Goal: Obtain resource: Download file/media

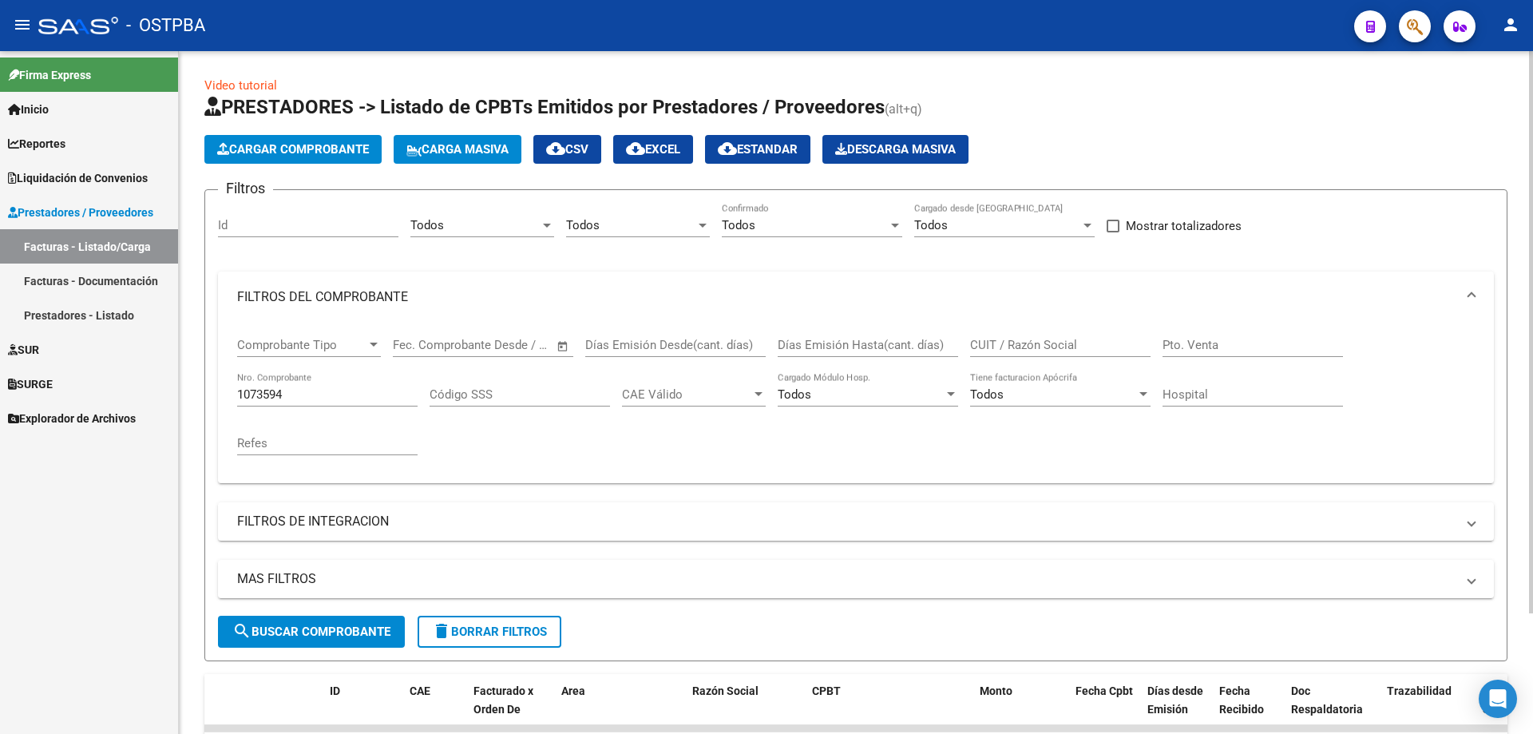
scroll to position [147, 0]
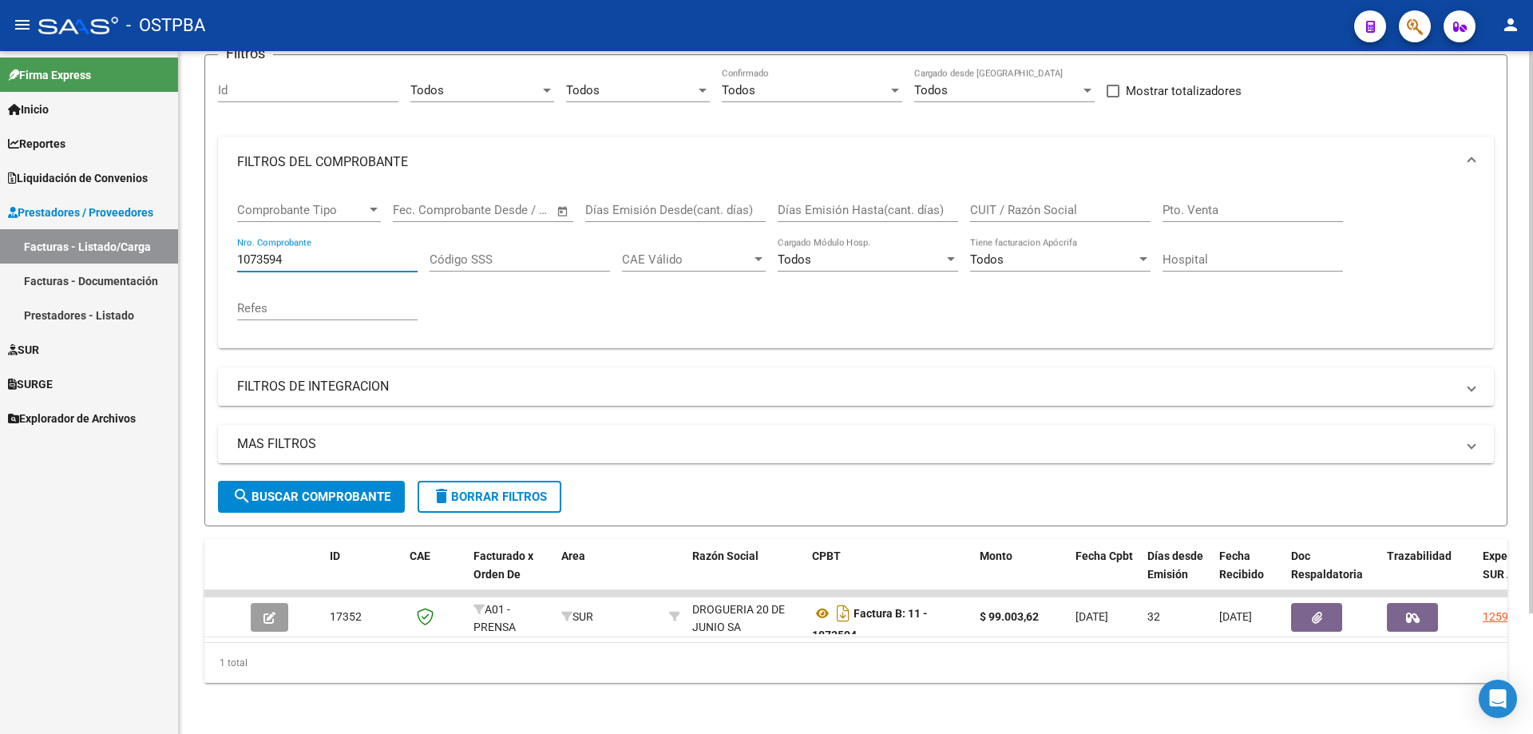
click at [299, 252] on input "1073594" at bounding box center [327, 259] width 180 height 14
type input "1068242"
click at [319, 489] on span "search Buscar Comprobante" at bounding box center [311, 496] width 158 height 14
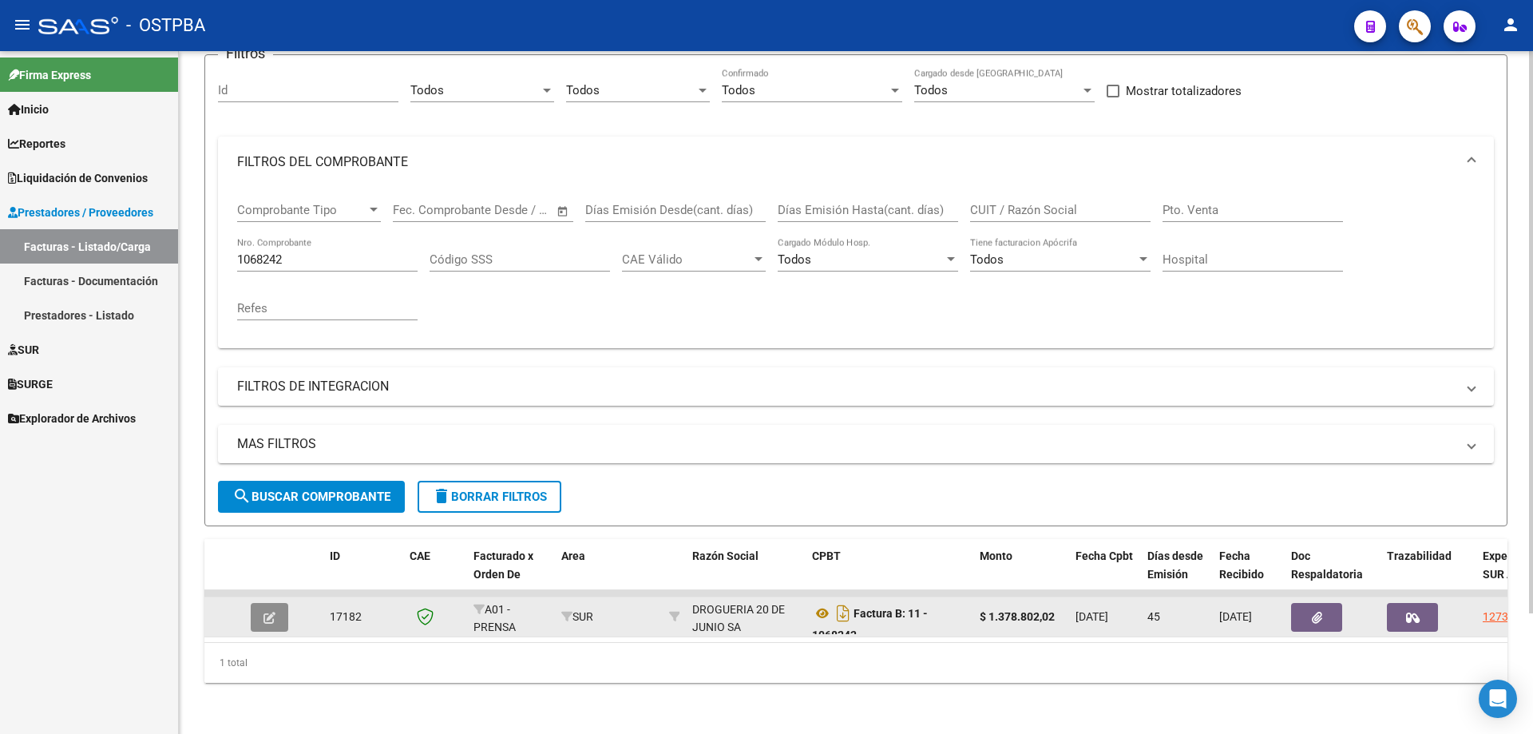
click at [268, 611] on icon "button" at bounding box center [269, 617] width 12 height 12
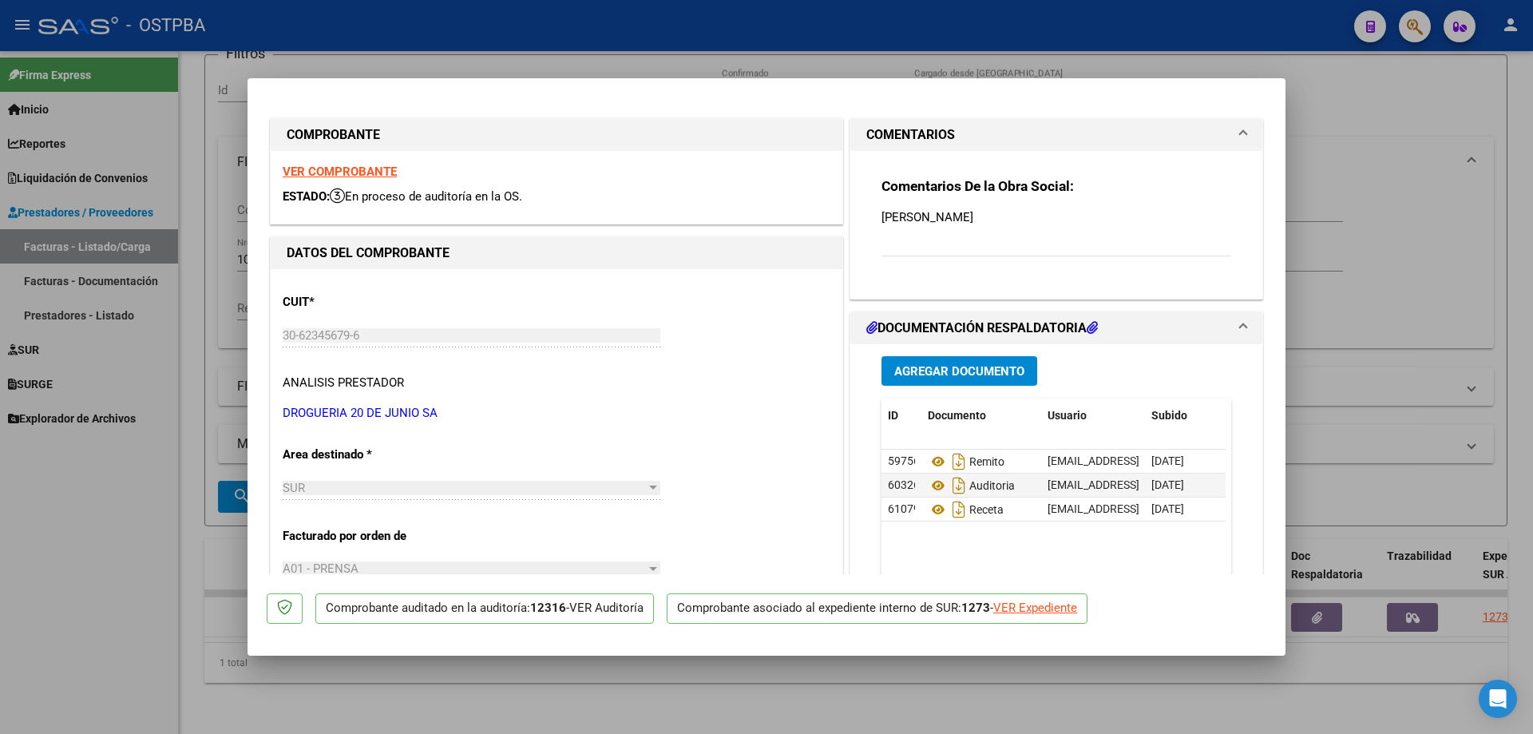
click at [326, 171] on strong "VER COMPROBANTE" at bounding box center [340, 171] width 114 height 14
click at [928, 459] on icon at bounding box center [938, 461] width 21 height 19
click at [931, 482] on icon at bounding box center [938, 485] width 21 height 19
click at [934, 503] on icon at bounding box center [938, 509] width 21 height 19
click at [592, 716] on div at bounding box center [766, 367] width 1533 height 734
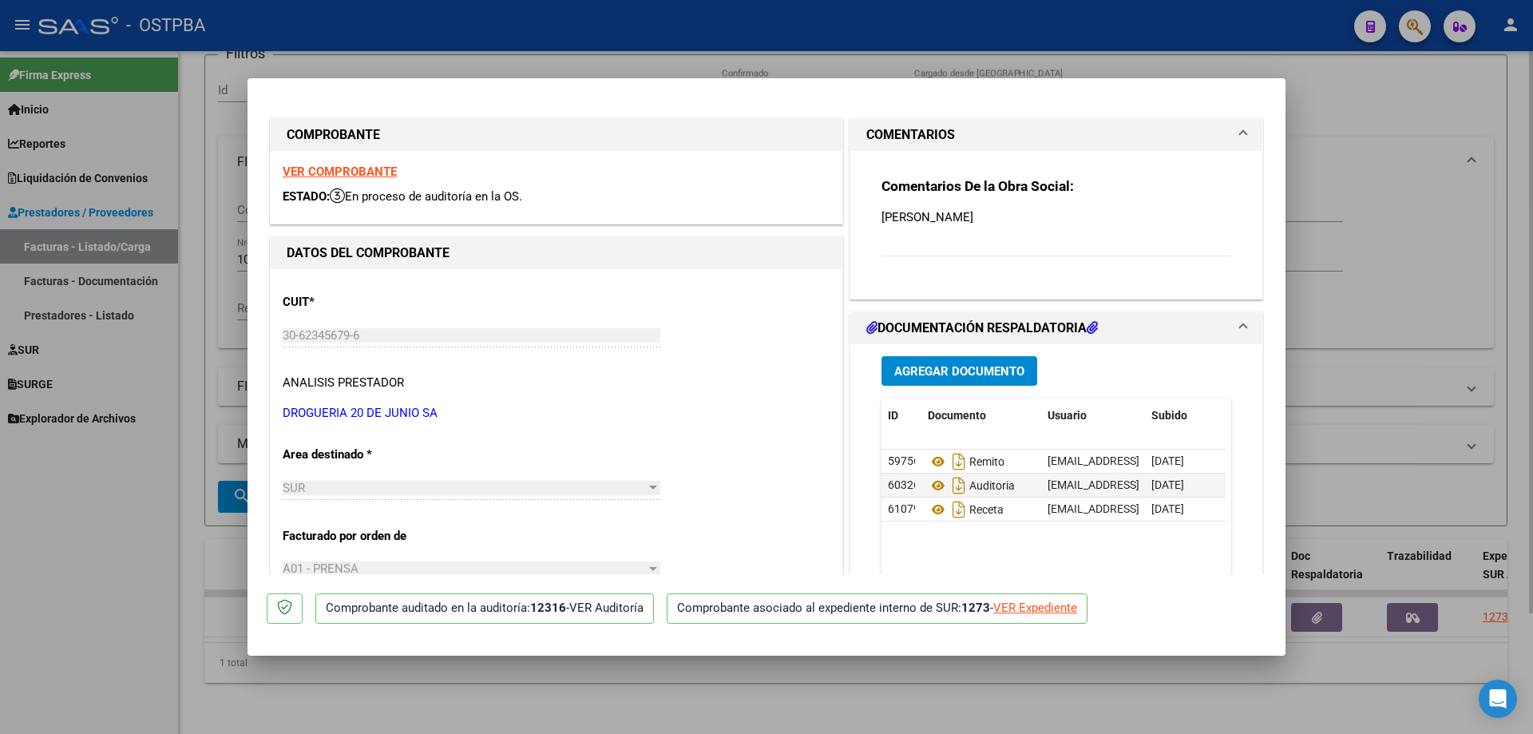
type input "$ 0,00"
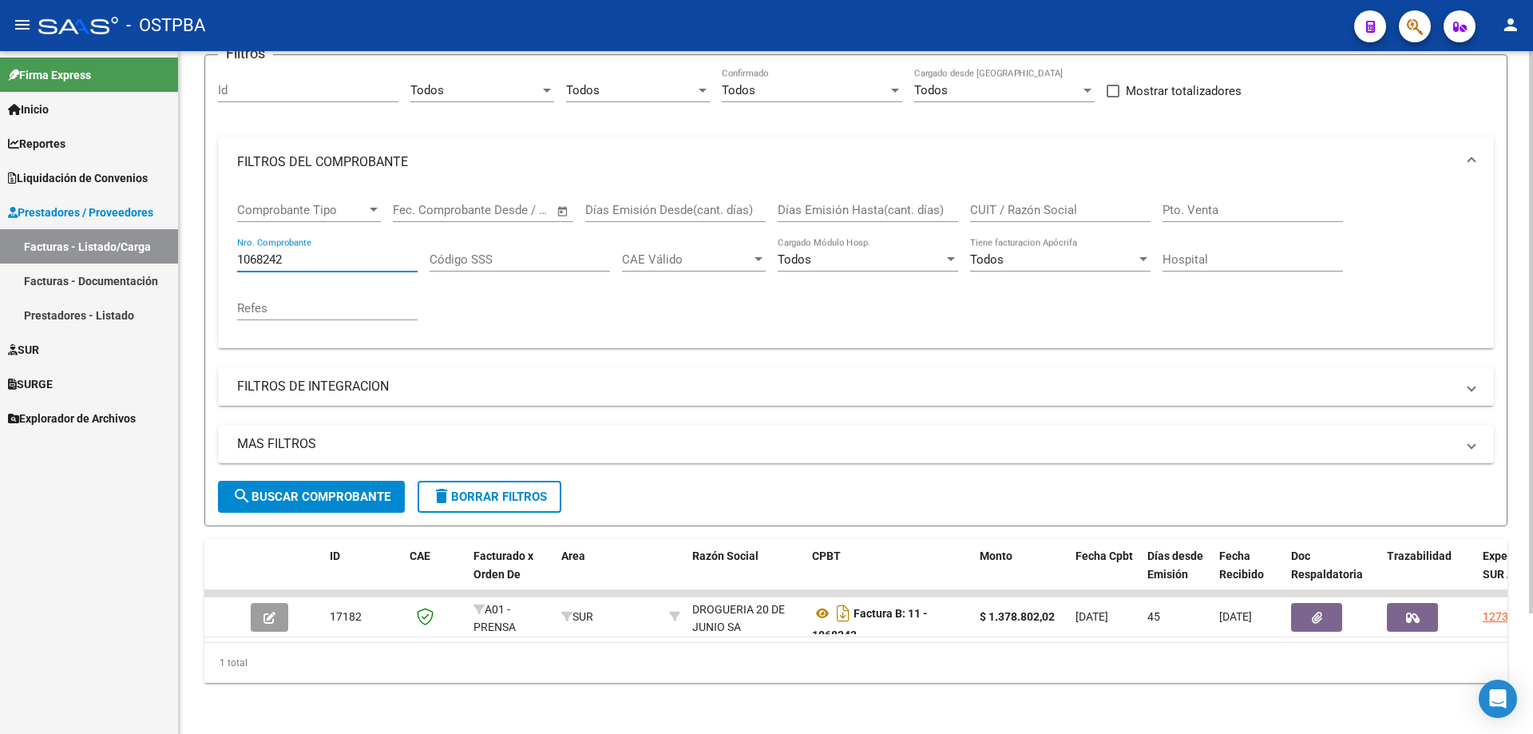
click at [335, 252] on input "1068242" at bounding box center [327, 259] width 180 height 14
click at [297, 481] on button "search Buscar Comprobante" at bounding box center [311, 497] width 187 height 32
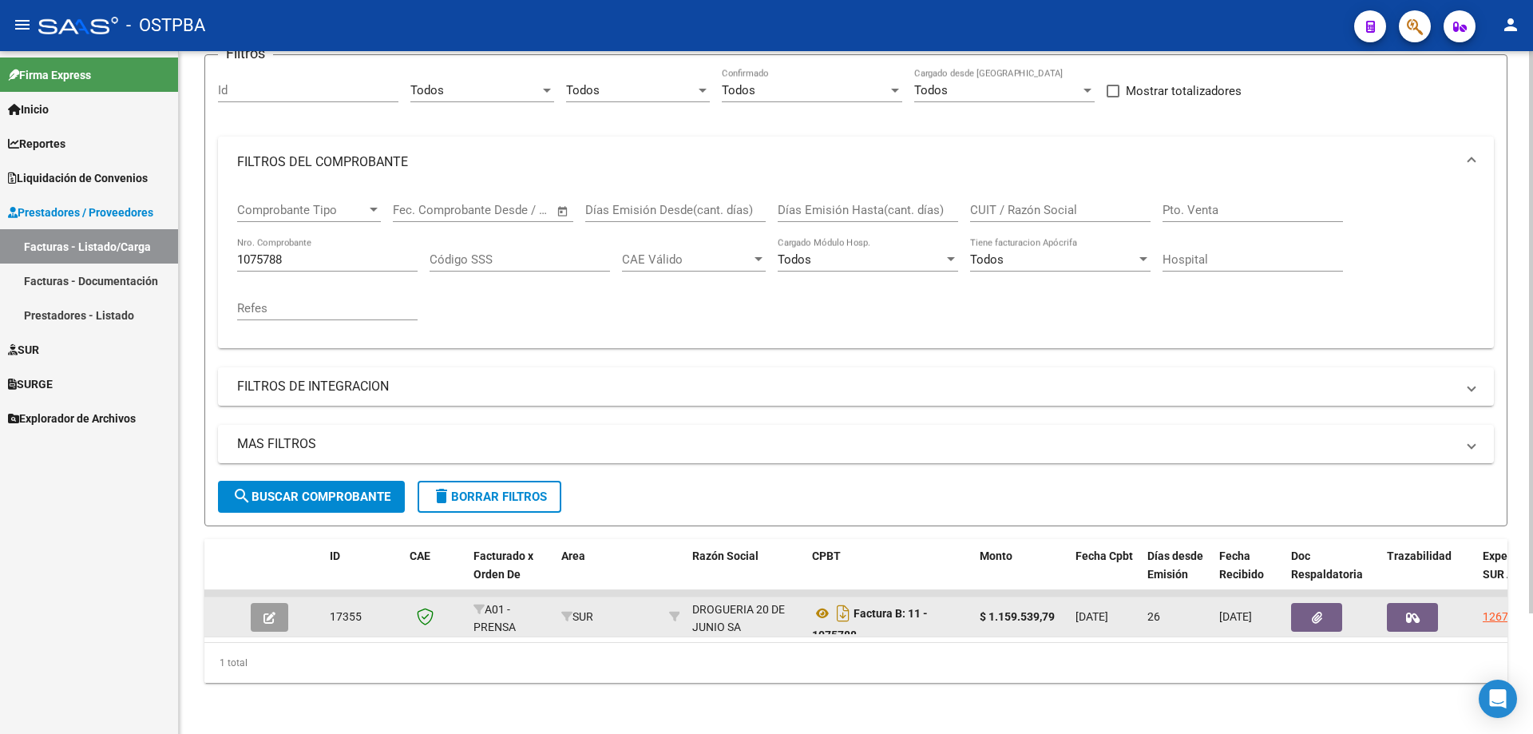
click at [268, 611] on icon "button" at bounding box center [269, 617] width 12 height 12
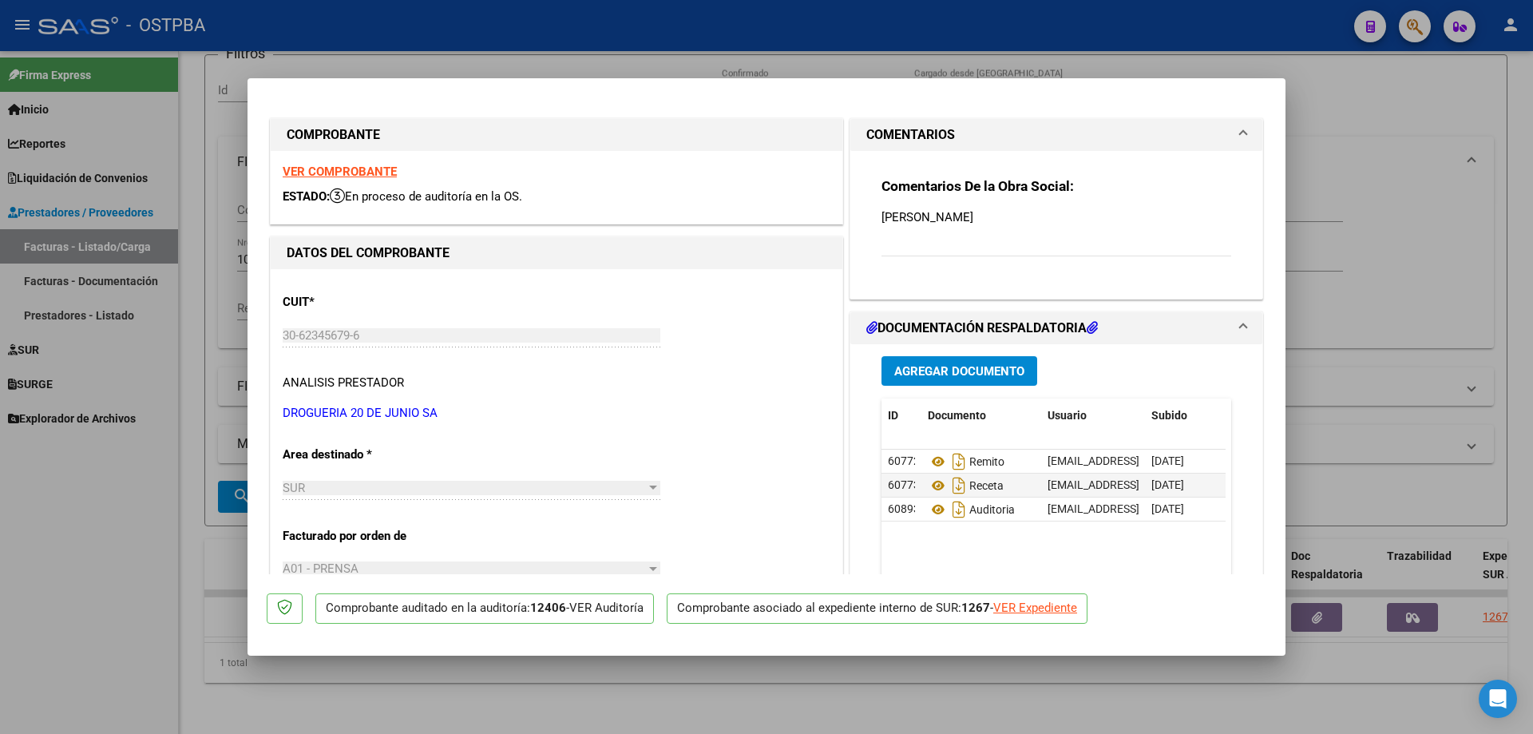
click at [329, 169] on strong "VER COMPROBANTE" at bounding box center [340, 171] width 114 height 14
click at [932, 460] on icon at bounding box center [938, 461] width 21 height 19
click at [928, 480] on icon at bounding box center [938, 485] width 21 height 19
click at [930, 510] on icon at bounding box center [938, 509] width 21 height 19
drag, startPoint x: 718, startPoint y: 720, endPoint x: 716, endPoint y: 711, distance: 8.9
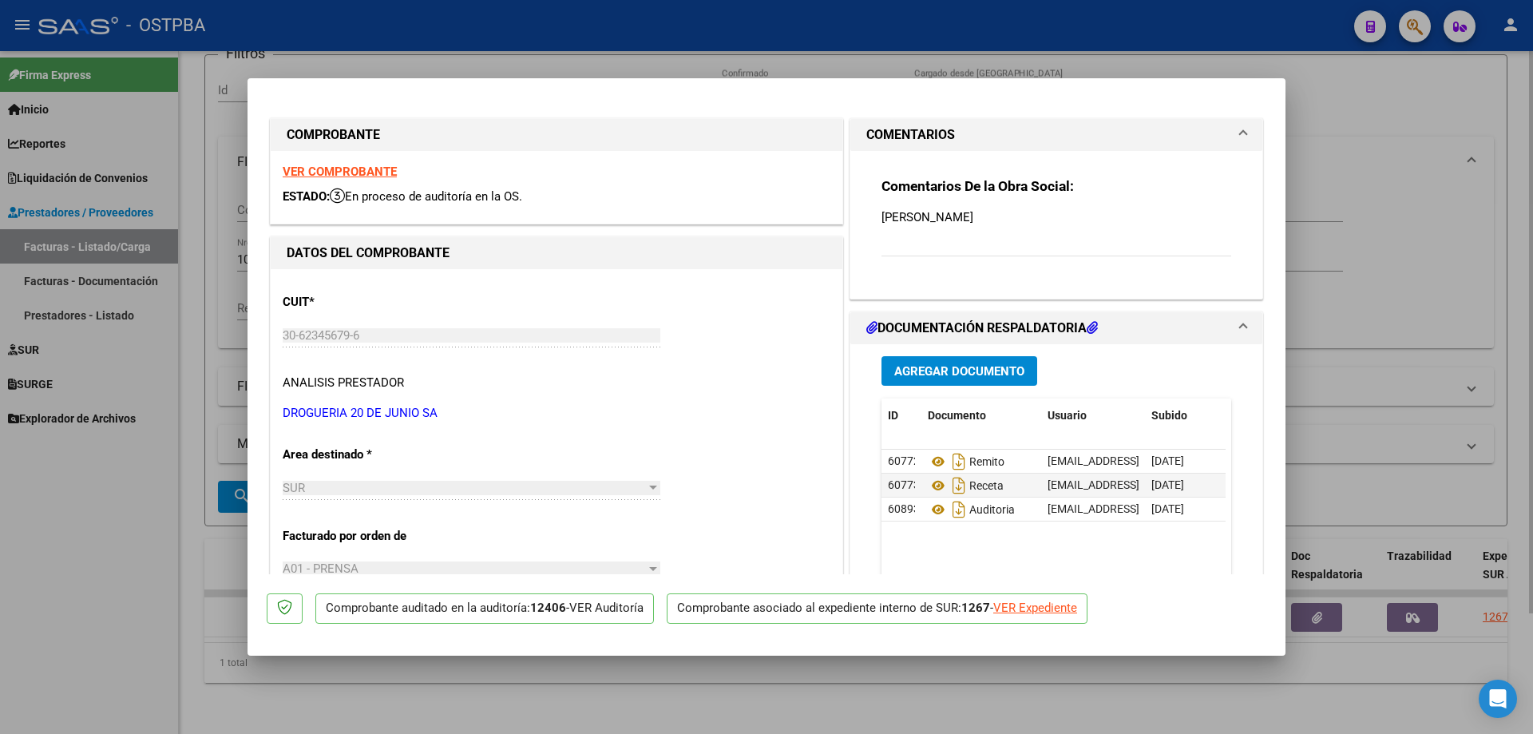
click at [718, 718] on div at bounding box center [766, 367] width 1533 height 734
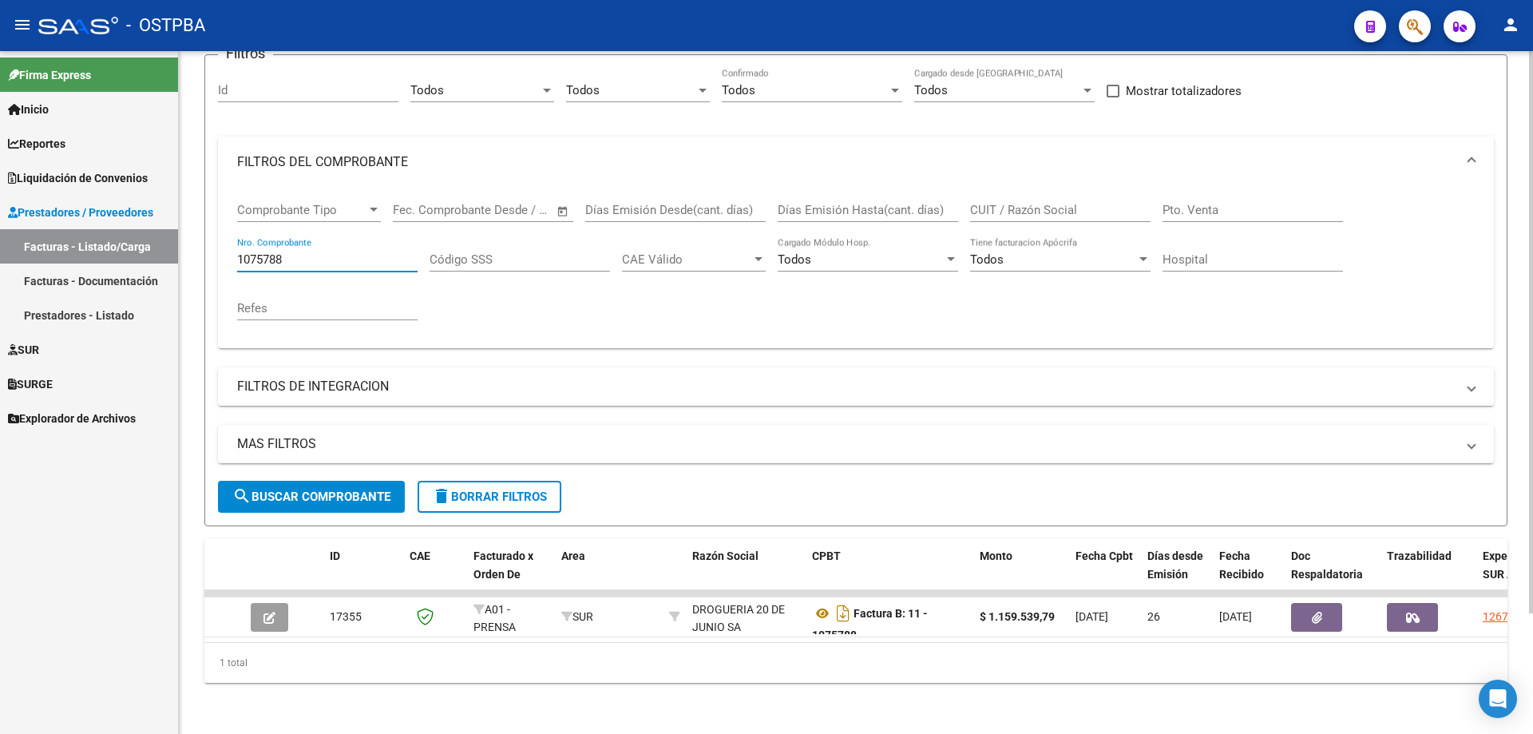
click at [353, 252] on input "1075788" at bounding box center [327, 259] width 180 height 14
type input "1077938"
click at [287, 489] on span "search Buscar Comprobante" at bounding box center [311, 496] width 158 height 14
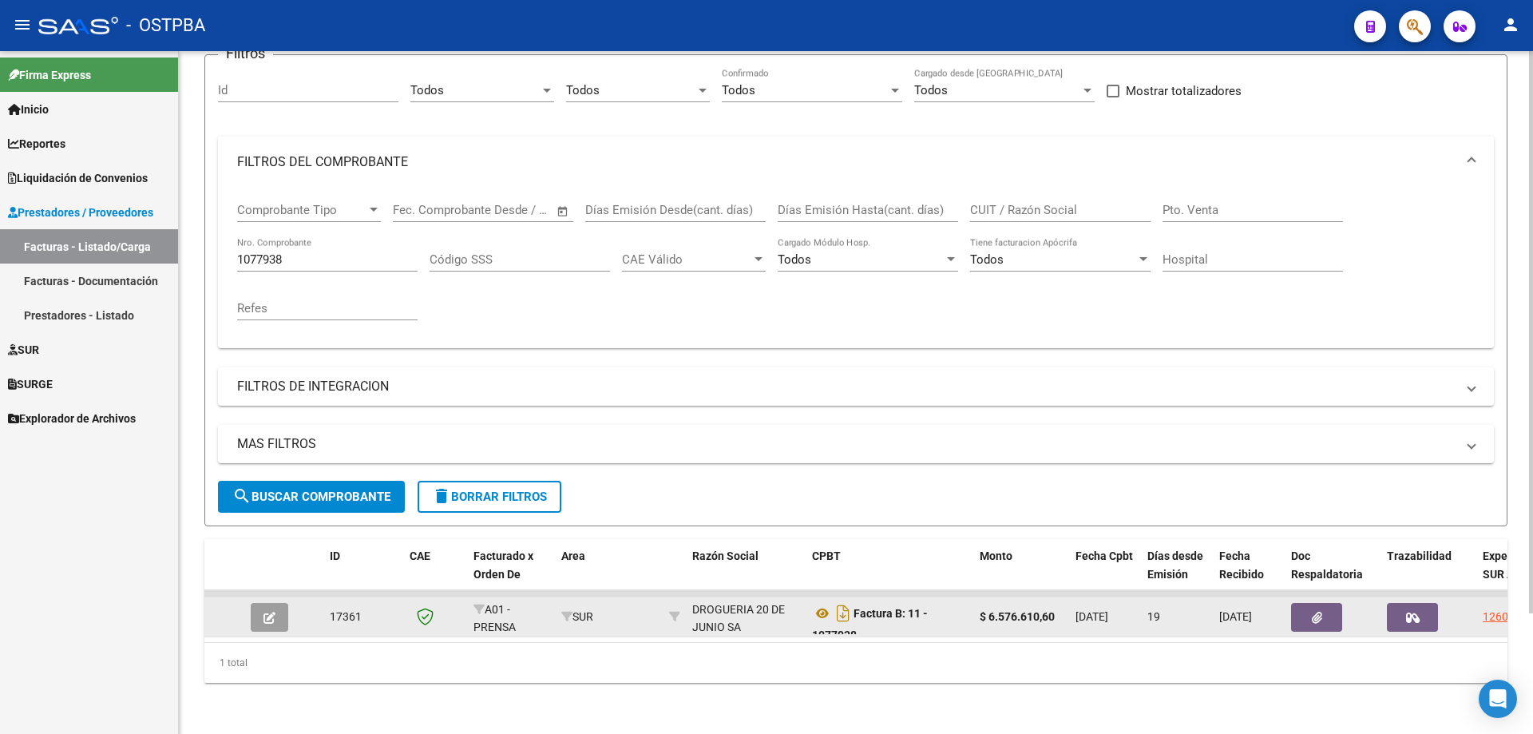
click at [281, 603] on button "button" at bounding box center [270, 617] width 38 height 29
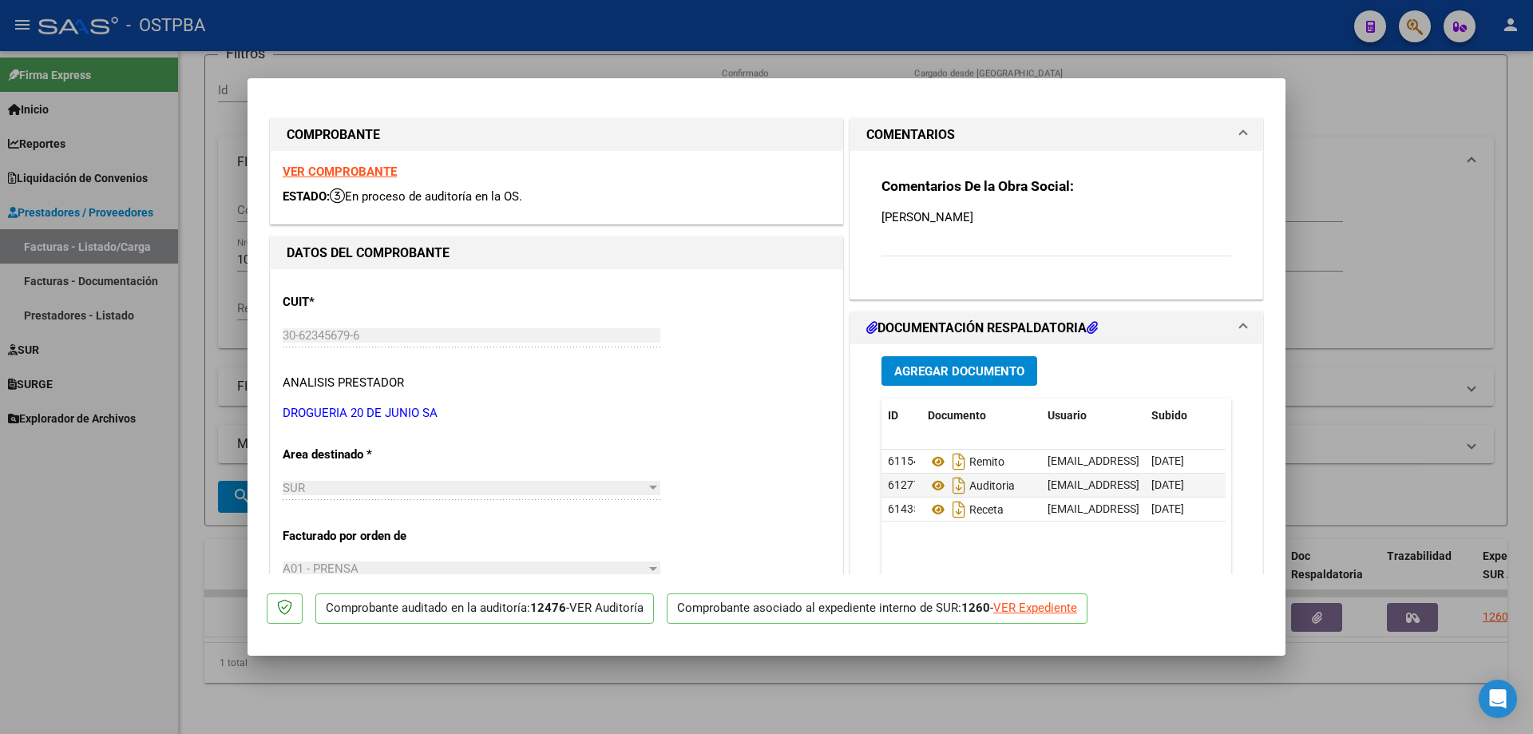
click at [325, 169] on strong "VER COMPROBANTE" at bounding box center [340, 171] width 114 height 14
click at [932, 461] on icon at bounding box center [938, 461] width 21 height 19
click at [932, 485] on icon at bounding box center [938, 485] width 21 height 19
click at [928, 507] on icon at bounding box center [938, 509] width 21 height 19
click at [721, 718] on div at bounding box center [766, 367] width 1533 height 734
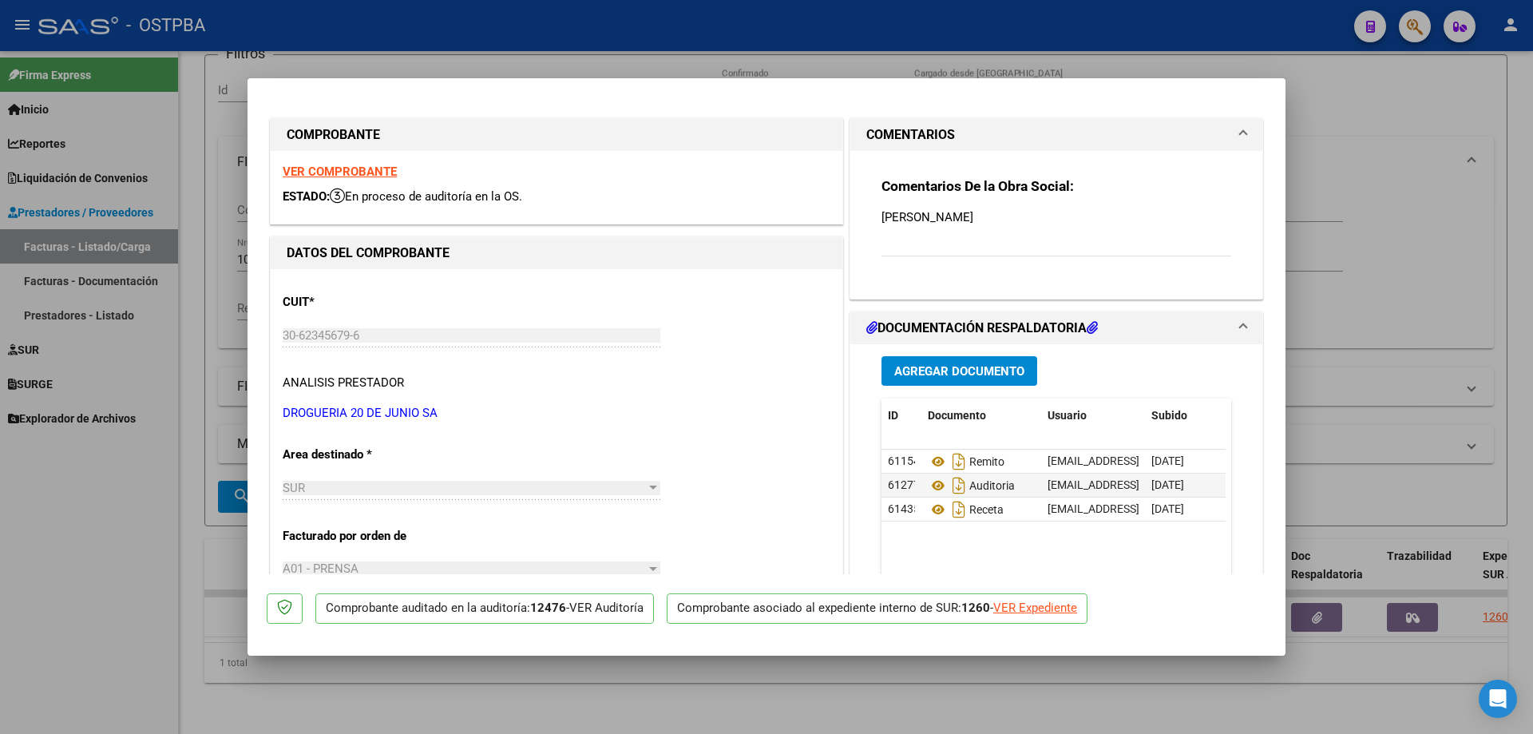
type input "$ 0,00"
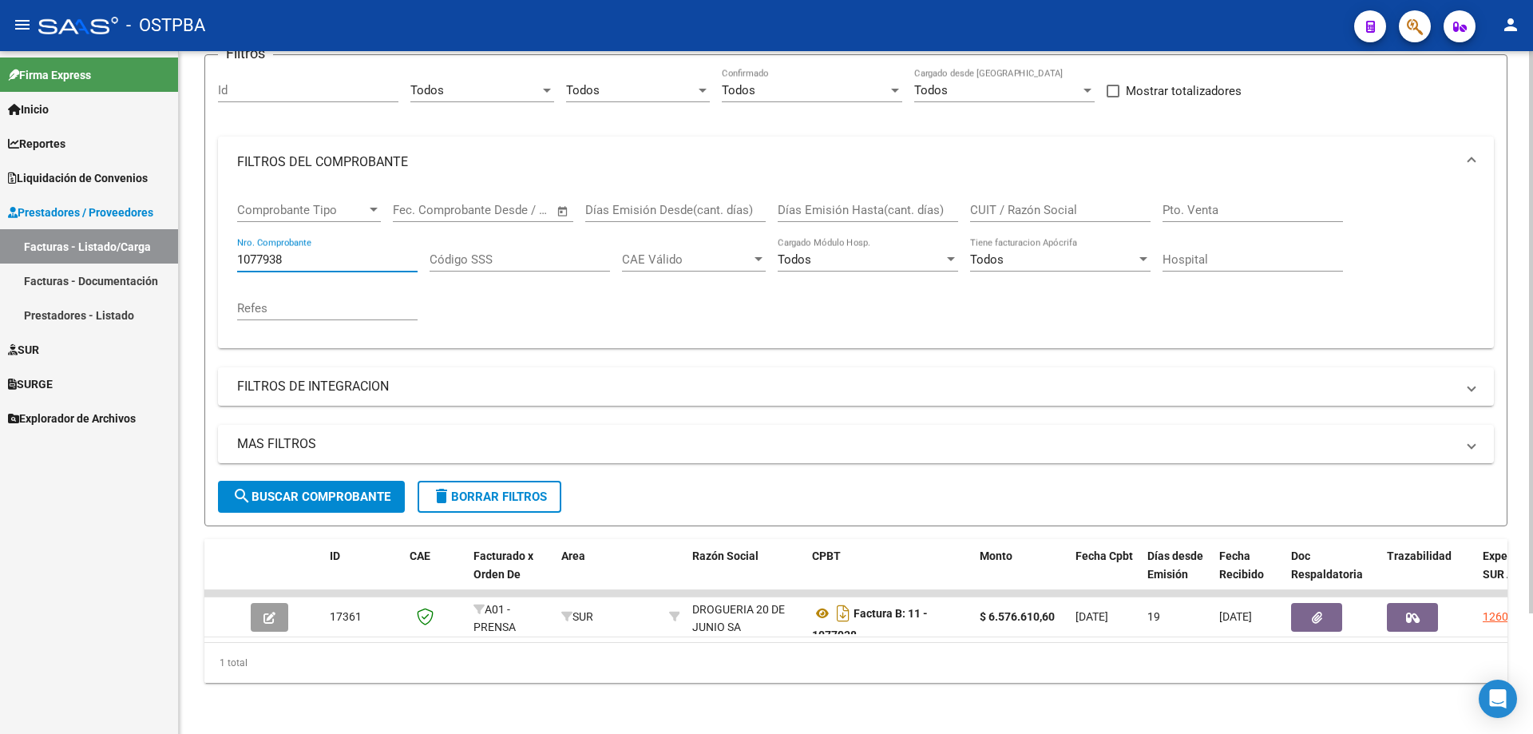
click at [380, 252] on input "1077938" at bounding box center [327, 259] width 180 height 14
type input "1078370"
click at [283, 489] on span "search Buscar Comprobante" at bounding box center [311, 496] width 158 height 14
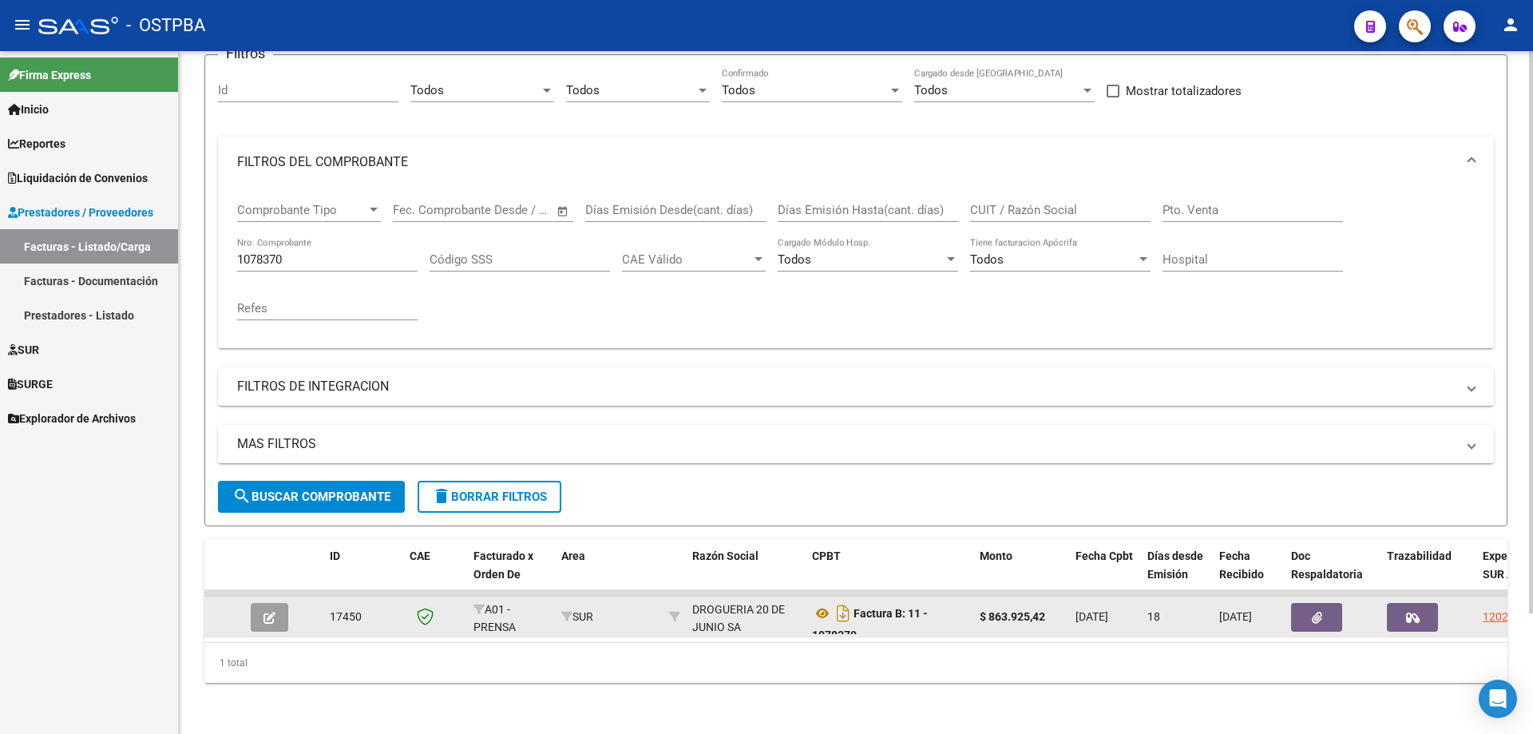
click at [271, 611] on icon "button" at bounding box center [269, 617] width 12 height 12
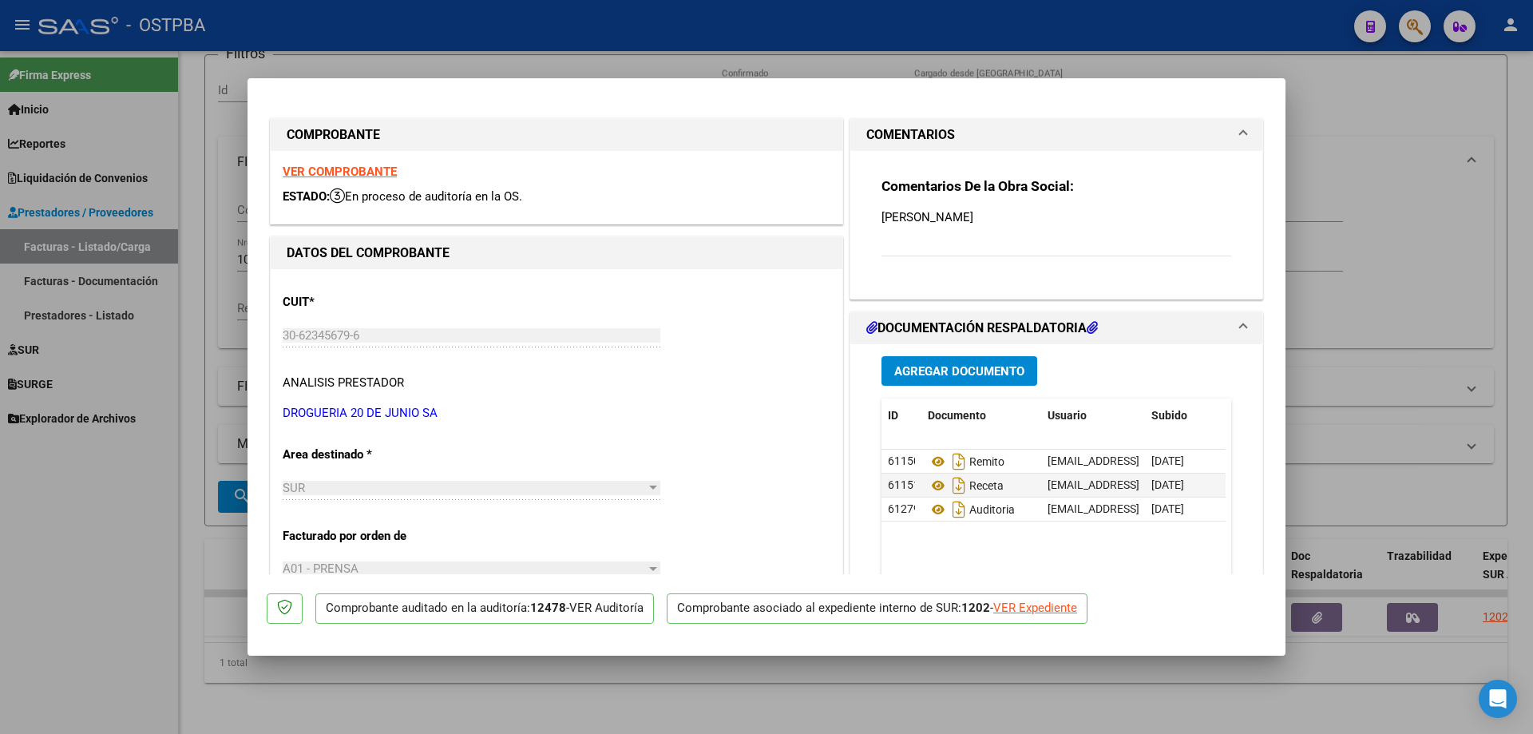
click at [326, 169] on strong "VER COMPROBANTE" at bounding box center [340, 171] width 114 height 14
click at [929, 458] on icon at bounding box center [938, 461] width 21 height 19
click at [933, 481] on icon at bounding box center [938, 485] width 21 height 19
click at [935, 506] on icon at bounding box center [938, 509] width 21 height 19
click at [522, 704] on div at bounding box center [766, 367] width 1533 height 734
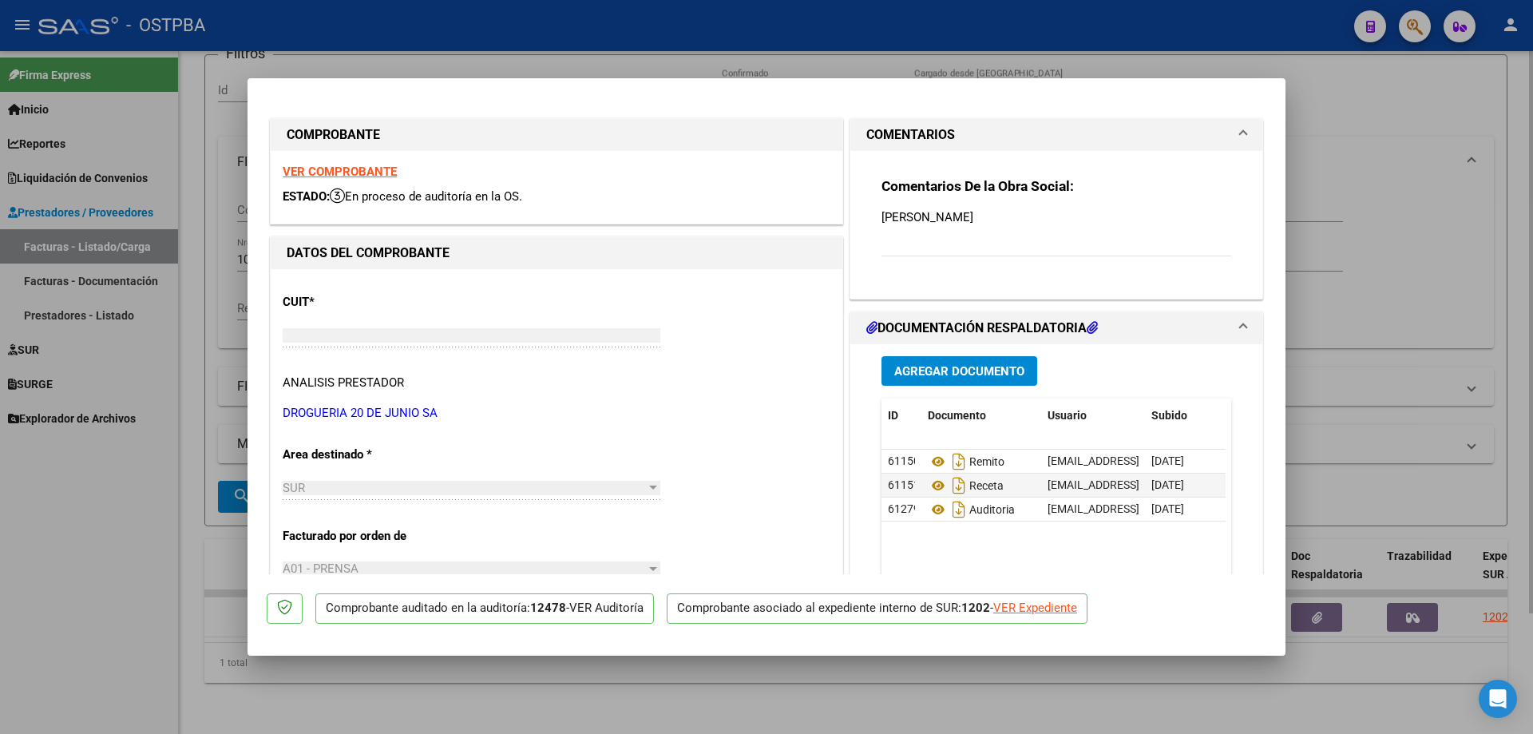
type input "$ 0,00"
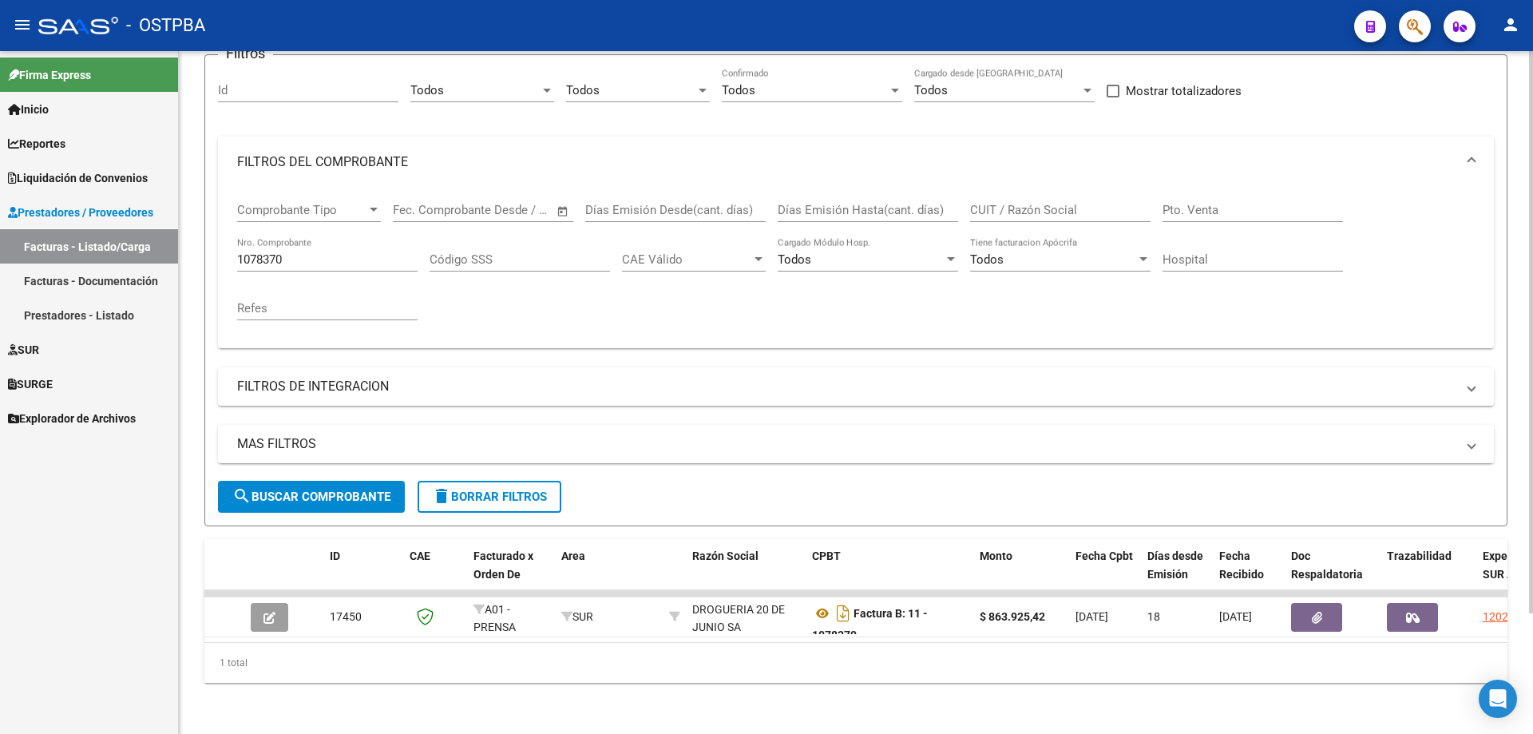
click at [330, 237] on div "1078370 Nro. Comprobante" at bounding box center [327, 254] width 180 height 34
type input "1078364"
click at [284, 489] on span "search Buscar Comprobante" at bounding box center [311, 496] width 158 height 14
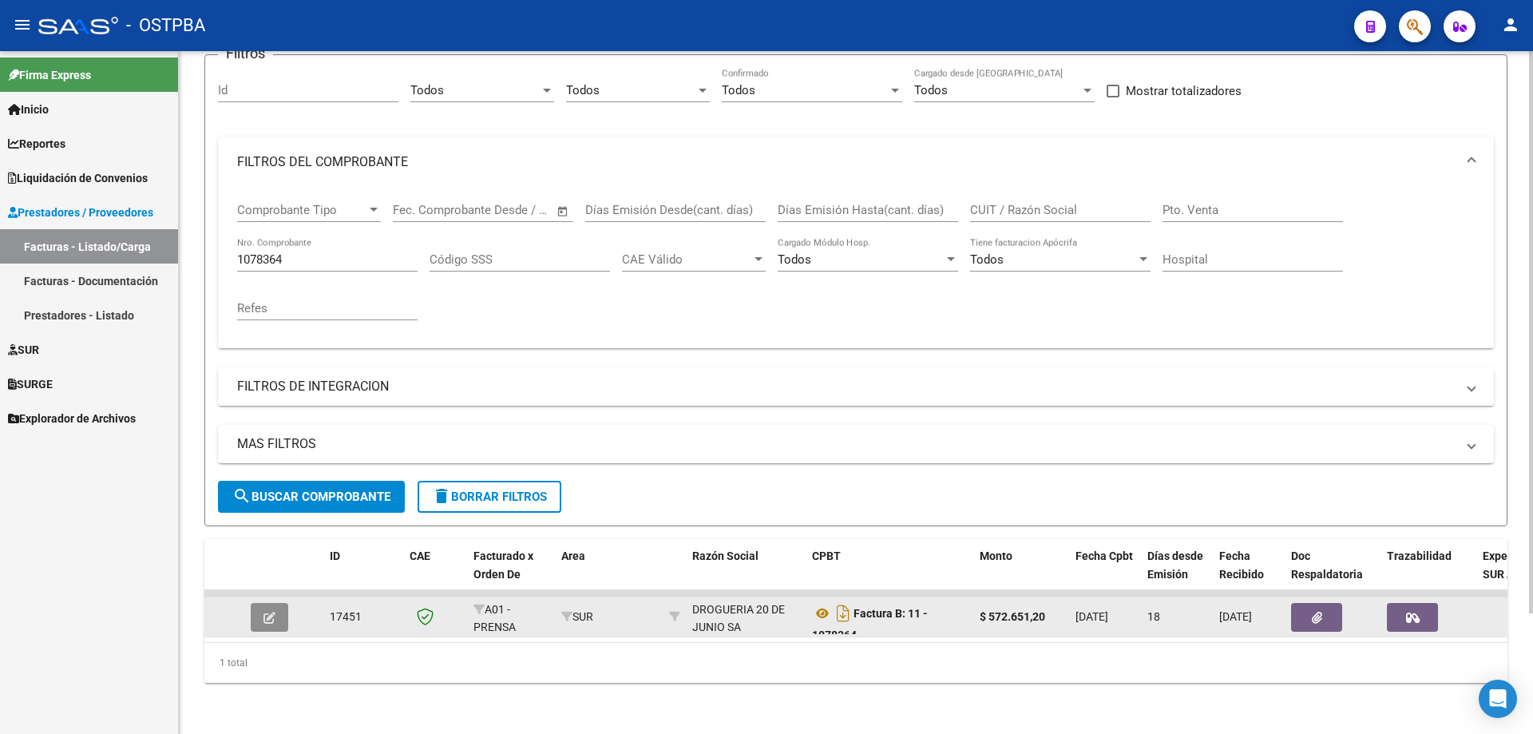
click at [268, 611] on icon "button" at bounding box center [269, 617] width 12 height 12
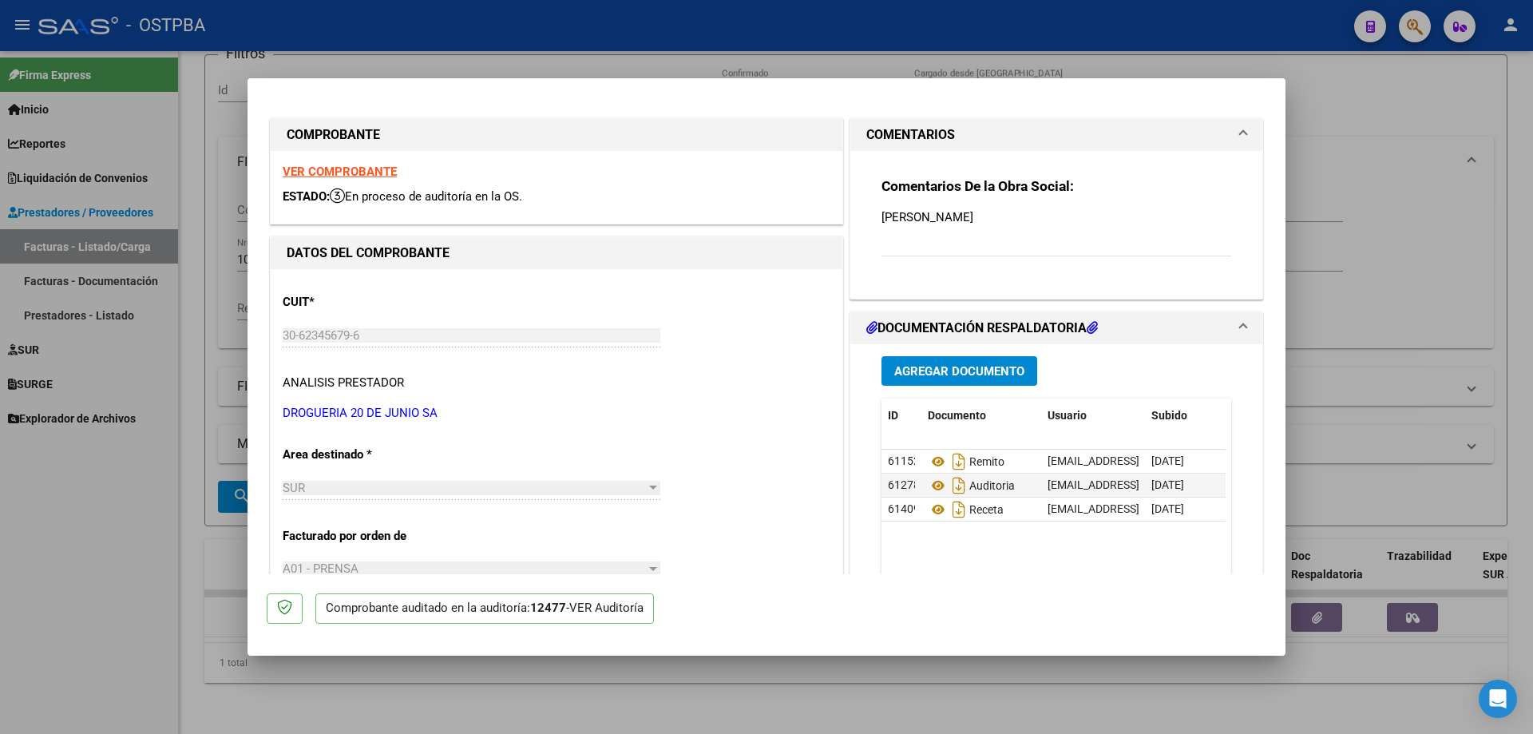
click at [329, 167] on strong "VER COMPROBANTE" at bounding box center [340, 171] width 114 height 14
click at [931, 465] on icon at bounding box center [938, 461] width 21 height 19
click at [931, 487] on icon at bounding box center [938, 485] width 21 height 19
click at [932, 508] on icon at bounding box center [938, 509] width 21 height 19
